Goal: Task Accomplishment & Management: Complete application form

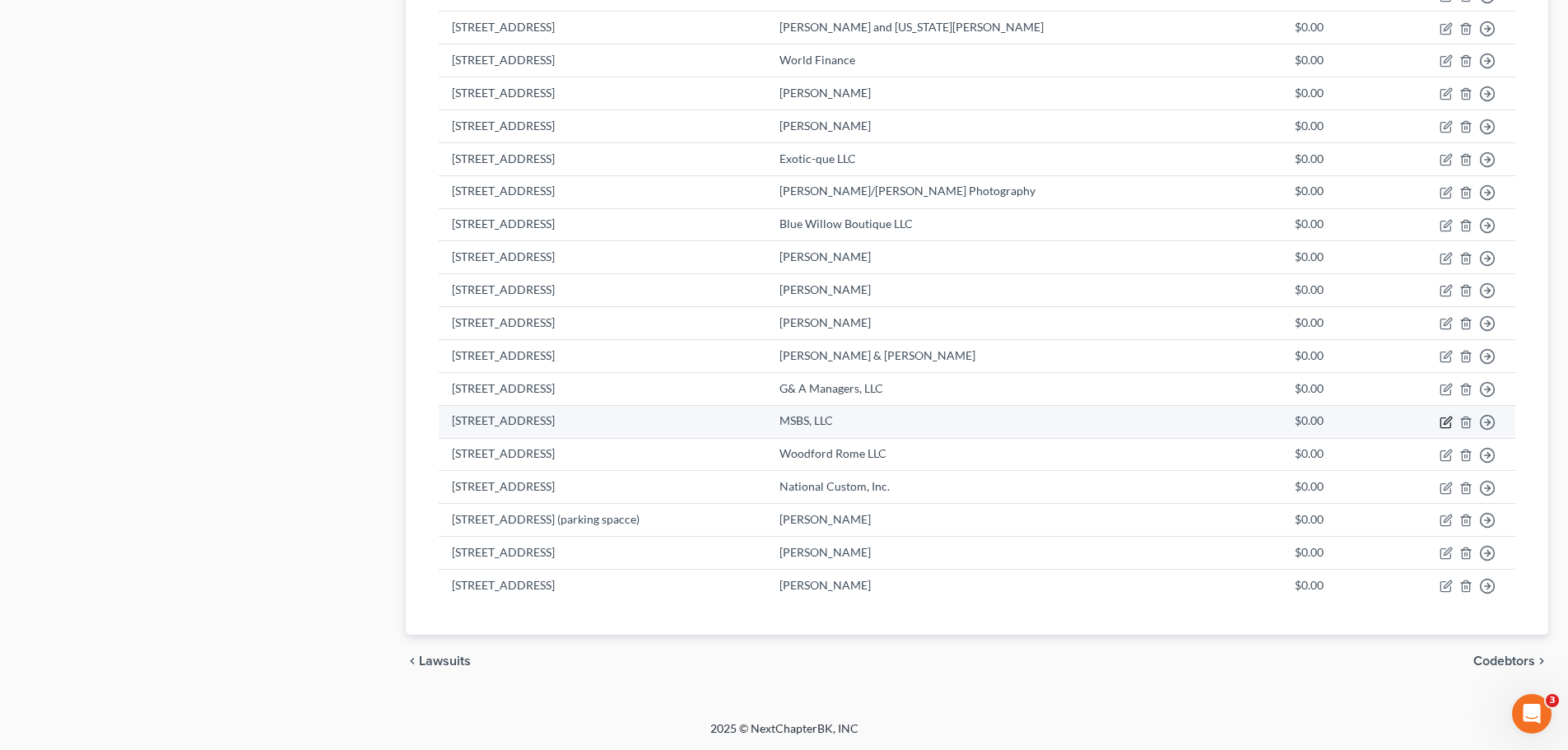
click at [1446, 423] on icon "button" at bounding box center [1448, 420] width 7 height 7
select select "2"
select select "10"
select select "0"
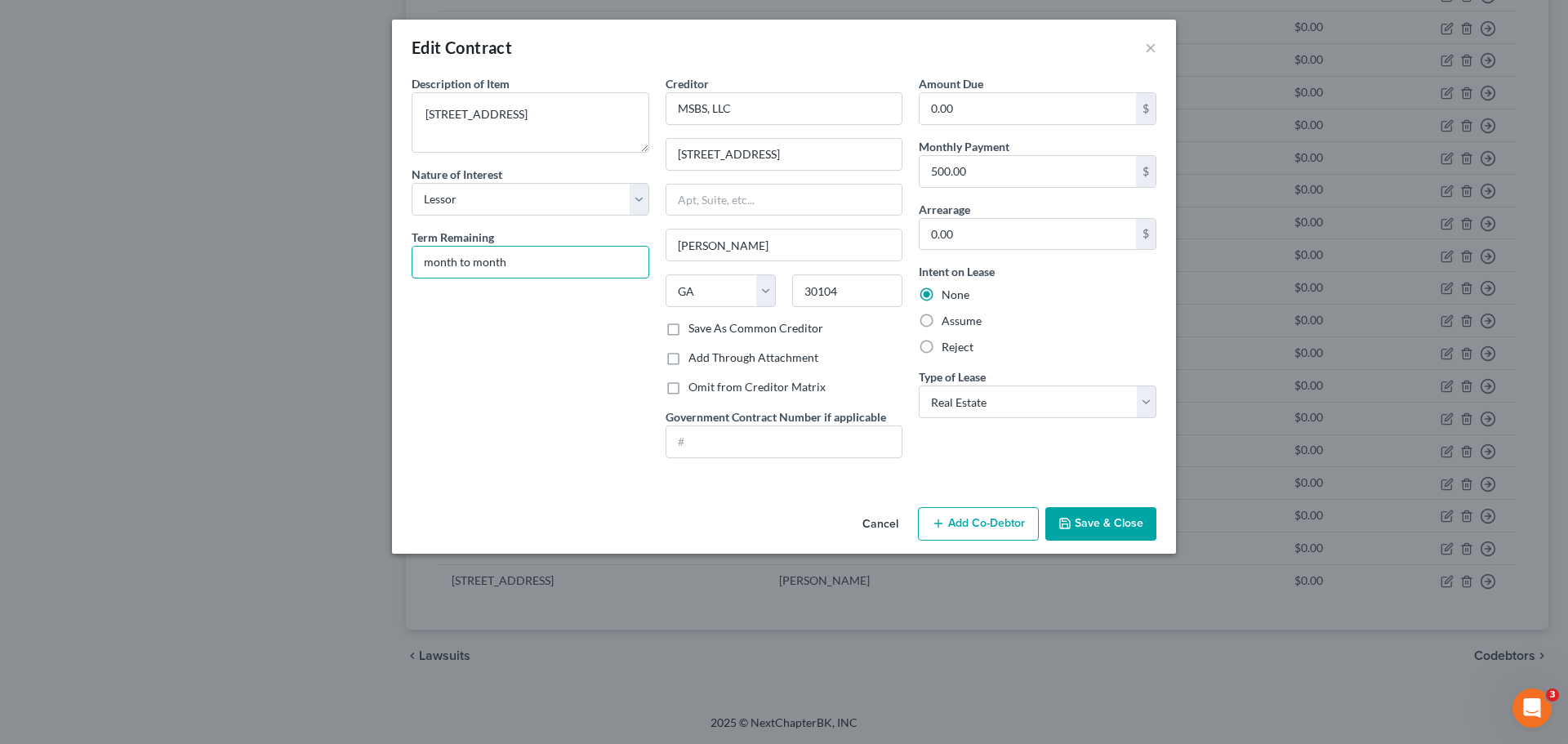
drag, startPoint x: 547, startPoint y: 269, endPoint x: 319, endPoint y: 248, distance: 229.0
click at [319, 248] on div "Edit Contract × Description of non-residential real property * Description of I…" at bounding box center [784, 372] width 1568 height 744
type input "12 months"
click at [1110, 515] on button "Save & Close" at bounding box center [1101, 525] width 111 height 34
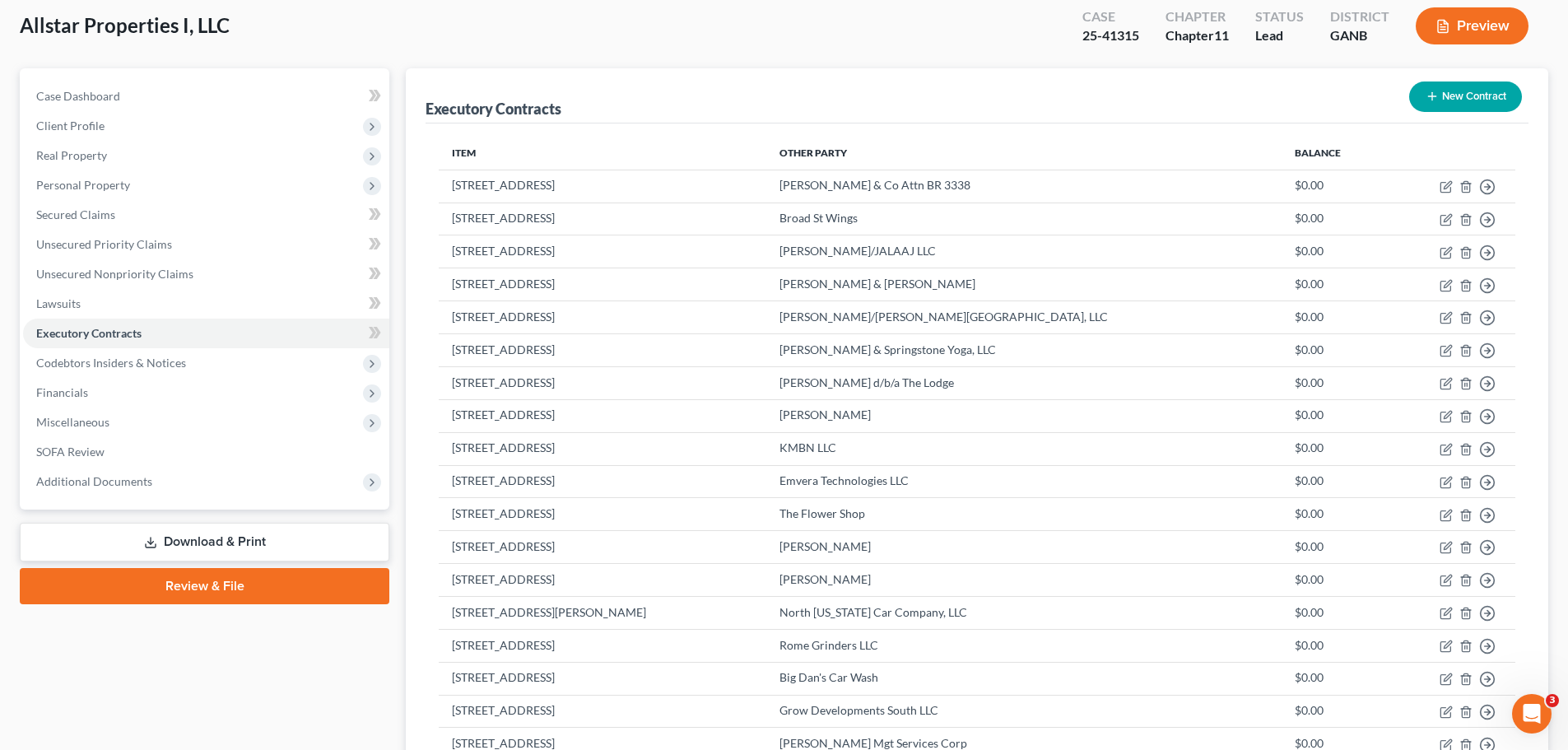
scroll to position [48, 0]
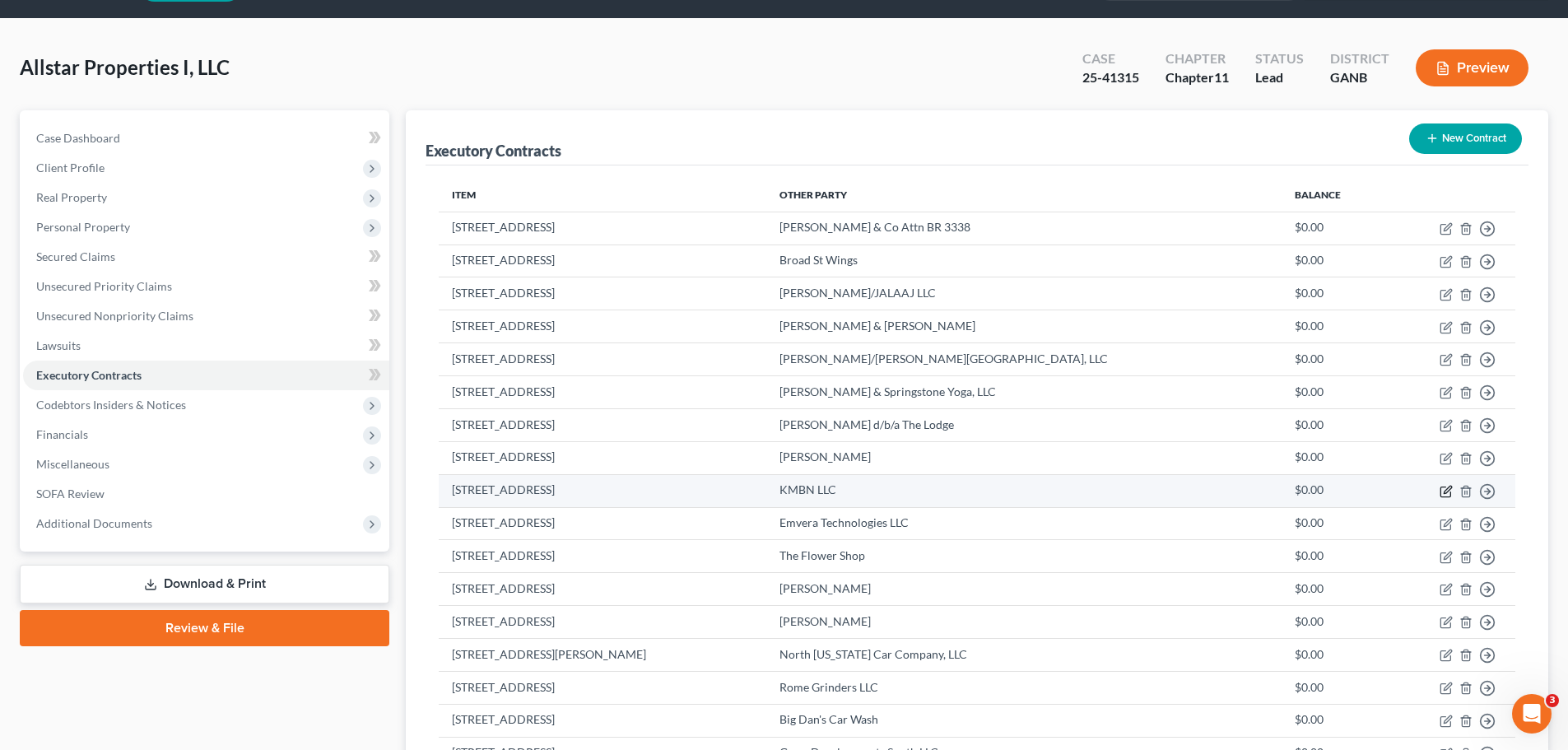
click at [1444, 489] on icon "button" at bounding box center [1446, 492] width 14 height 14
select select "2"
select select "10"
select select "0"
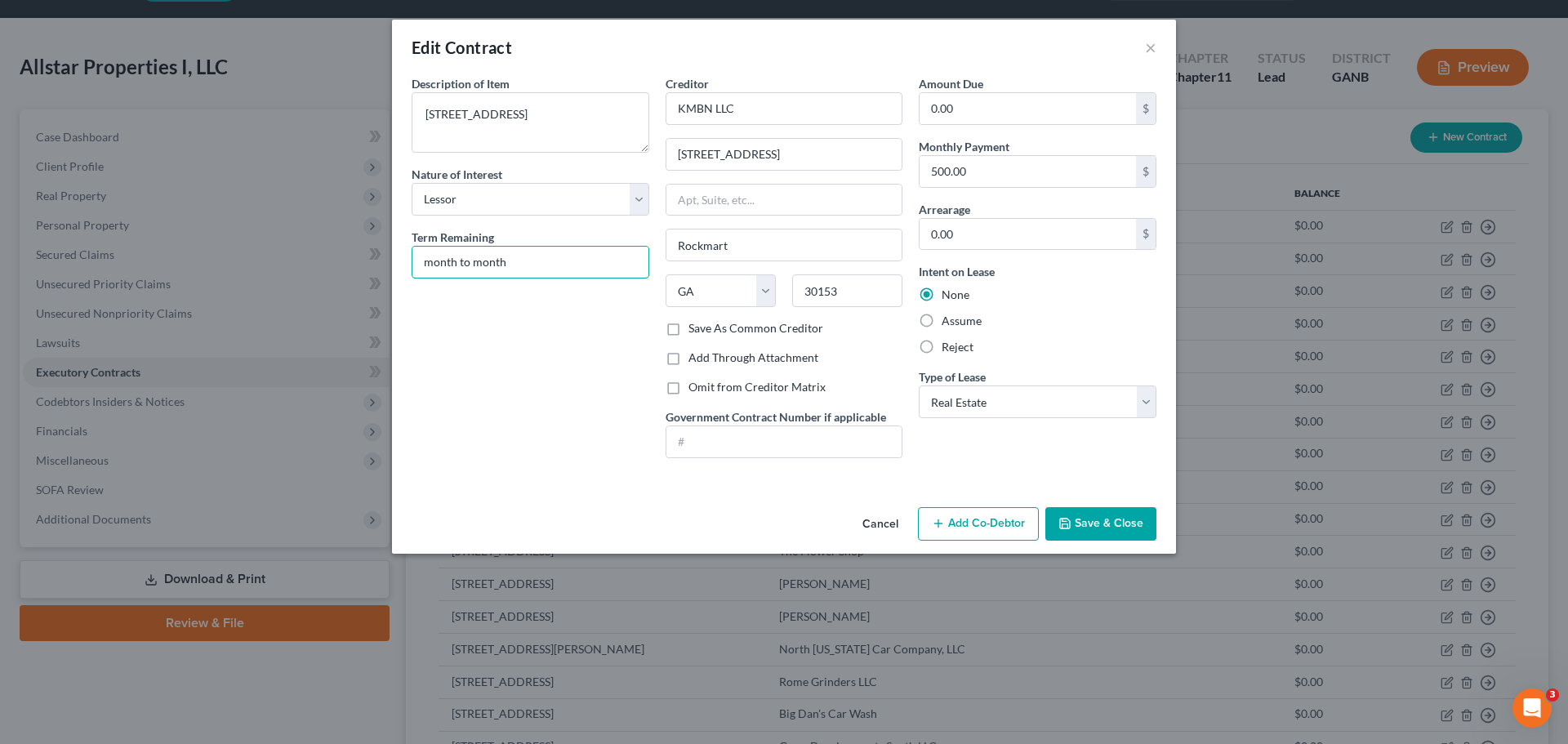
drag, startPoint x: 467, startPoint y: 267, endPoint x: 336, endPoint y: 272, distance: 131.1
click at [335, 275] on div "Edit Contract × Description of non-residential real property * Description of I…" at bounding box center [784, 372] width 1568 height 744
type input "12 months"
click at [1092, 536] on button "Save & Close" at bounding box center [1101, 525] width 111 height 34
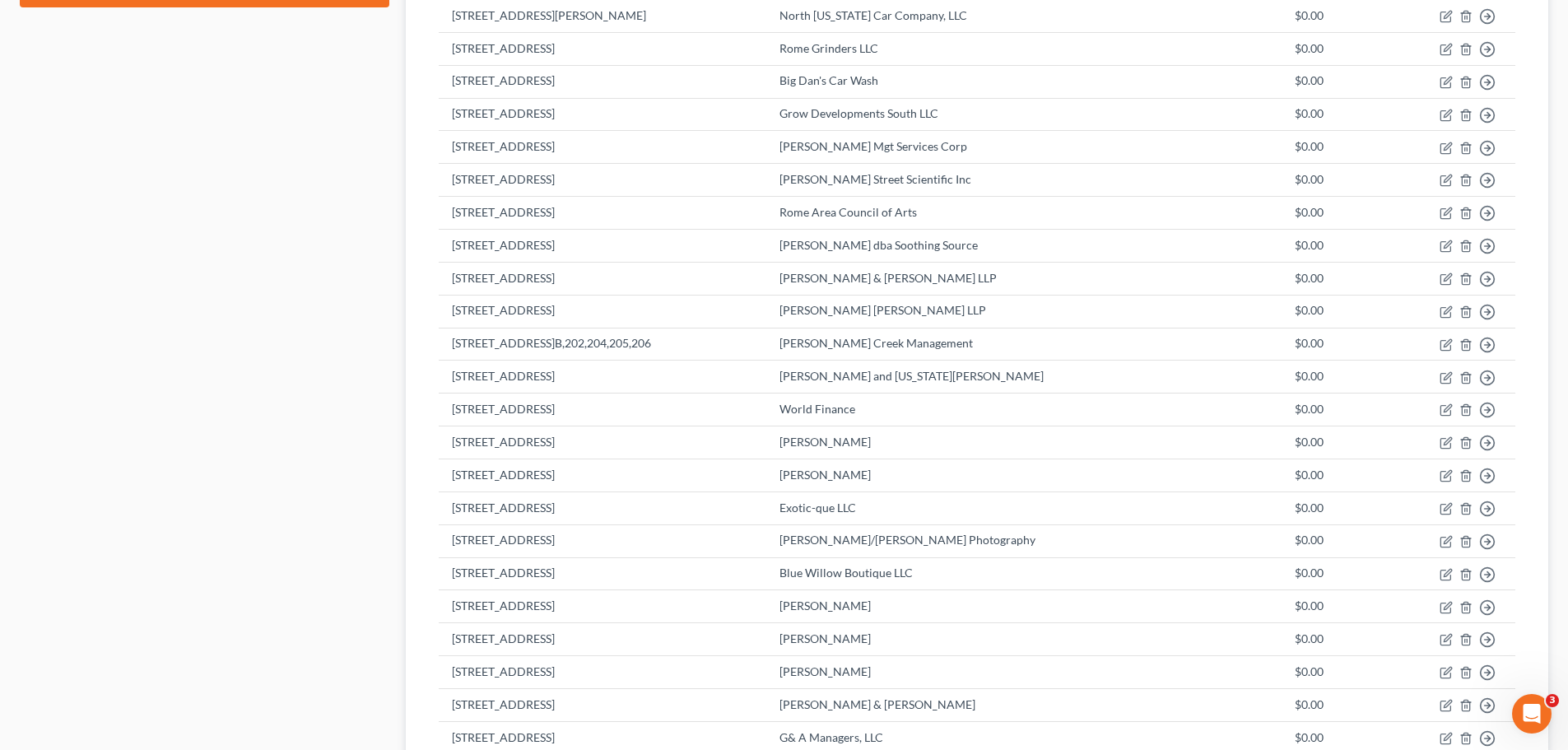
scroll to position [954, 0]
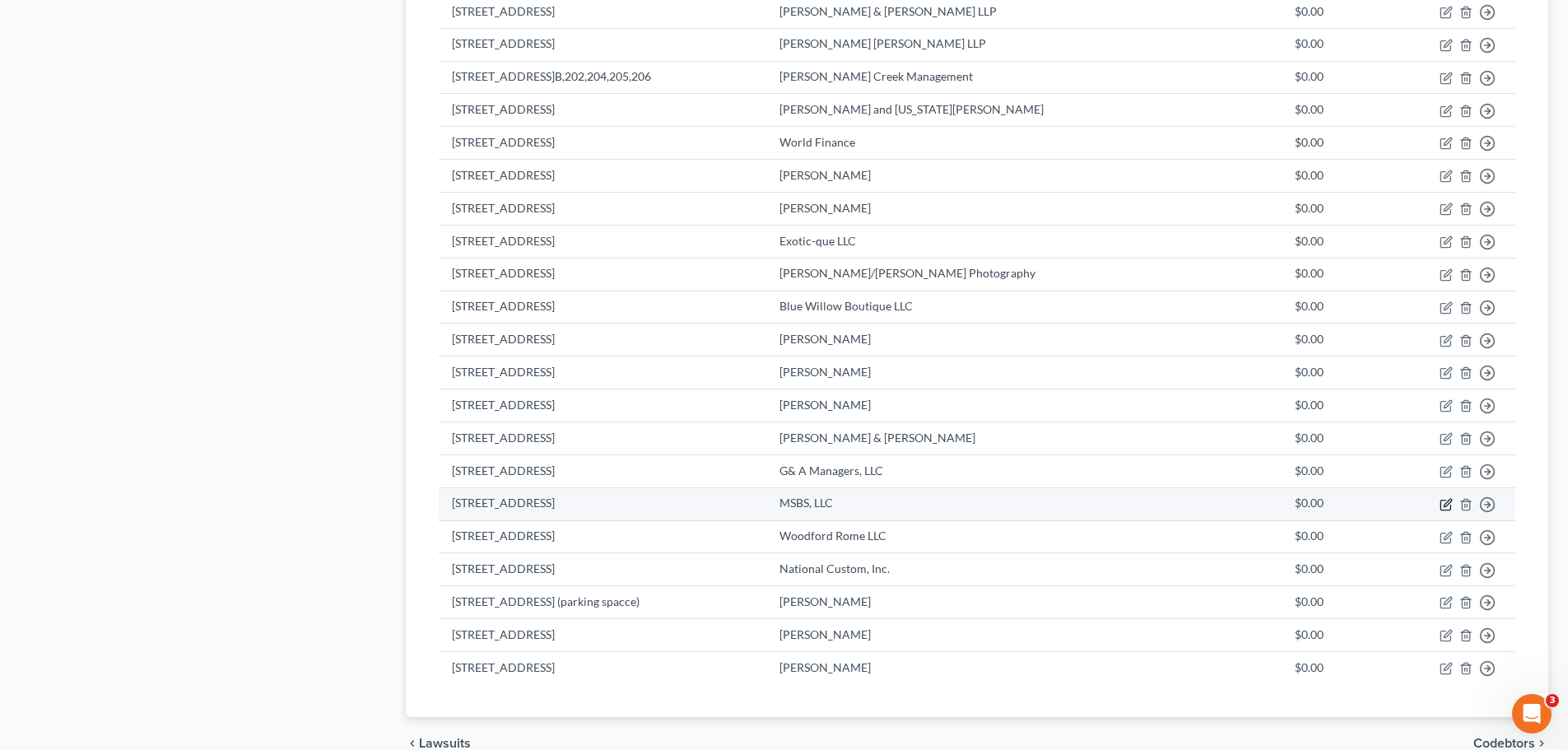
click at [1442, 501] on icon "button" at bounding box center [1445, 505] width 10 height 10
select select "2"
select select "10"
select select "0"
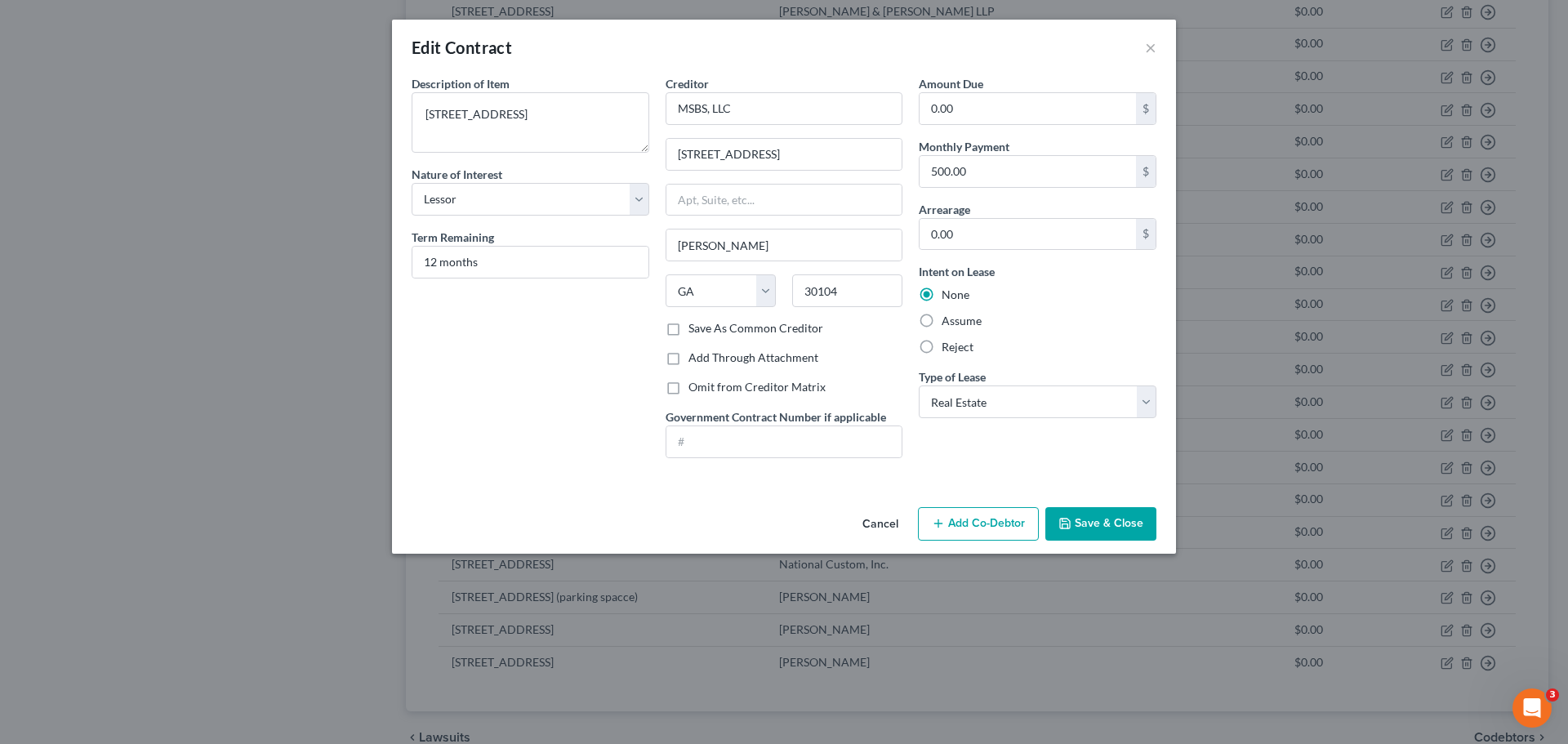
click at [1114, 526] on button "Save & Close" at bounding box center [1101, 525] width 111 height 34
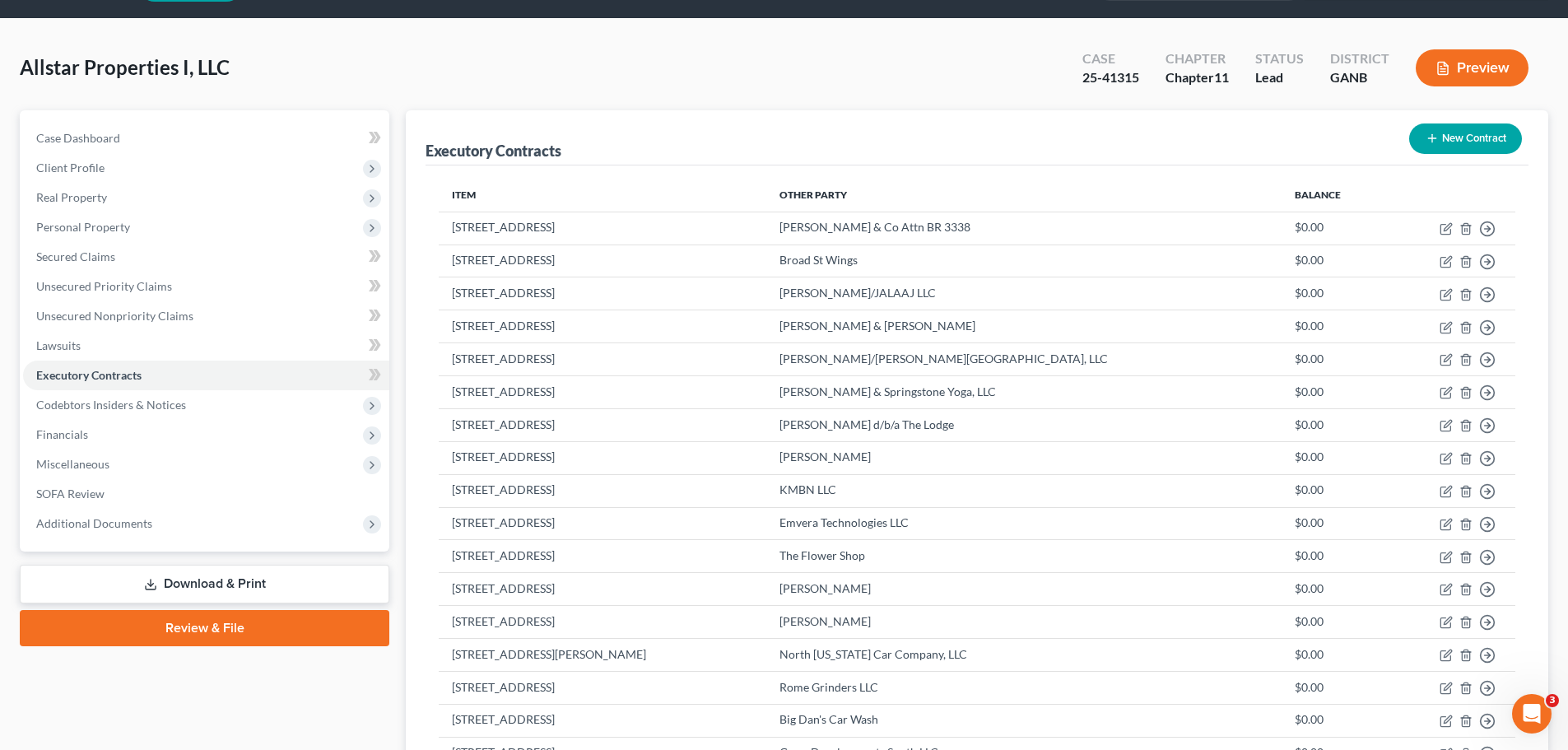
scroll to position [0, 0]
